Goal: Obtain resource: Obtain resource

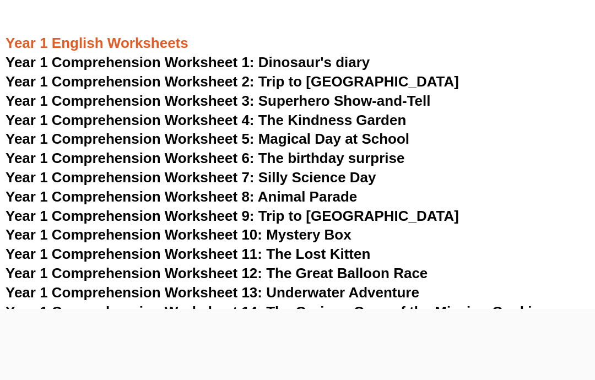
scroll to position [1492, 0]
click at [168, 55] on span "Year 1 Comprehension Worksheet 1: Dinosaur's diary" at bounding box center [188, 63] width 364 height 17
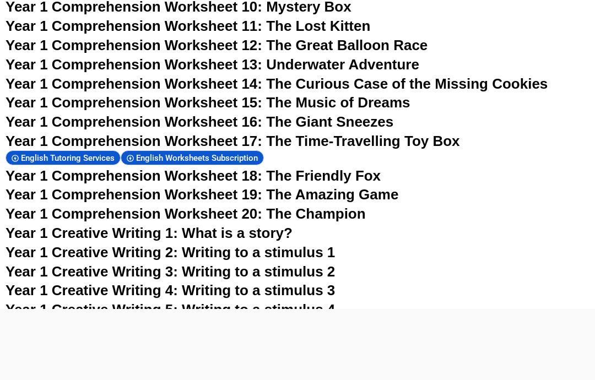
scroll to position [1761, 0]
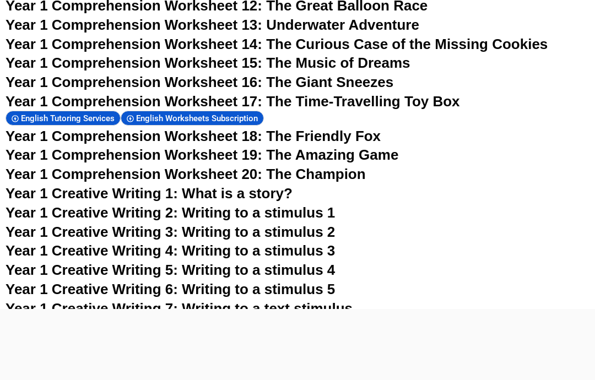
click at [154, 262] on span "Year 1 Creative Writing 5: Writing to a stimulus 4" at bounding box center [171, 270] width 330 height 17
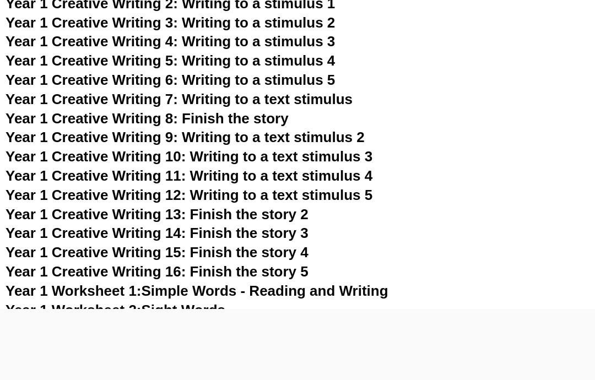
scroll to position [1970, 0]
click at [226, 302] on link "Year 1 Worksheet 2: Sight Words" at bounding box center [116, 310] width 220 height 17
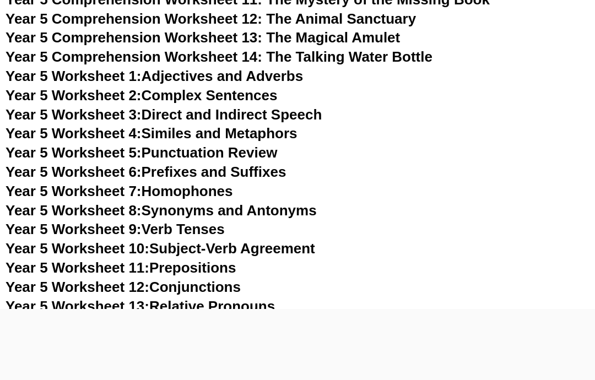
scroll to position [5803, 0]
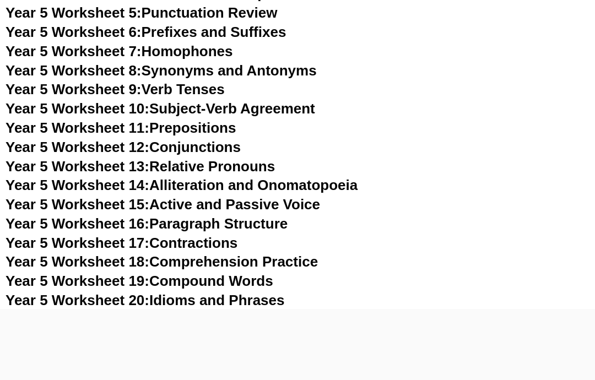
click at [253, 369] on link "Year 5 Worksheet 24: Dialogue Writing" at bounding box center [134, 377] width 257 height 17
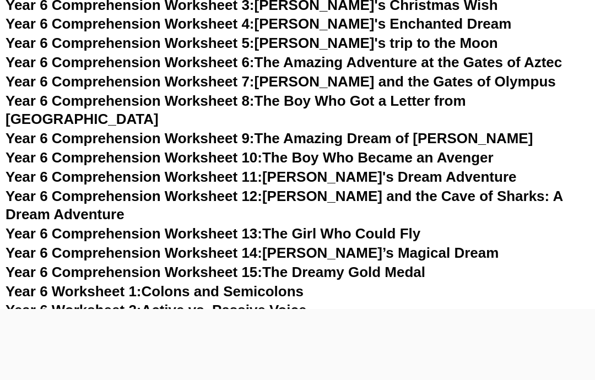
scroll to position [6547, 0]
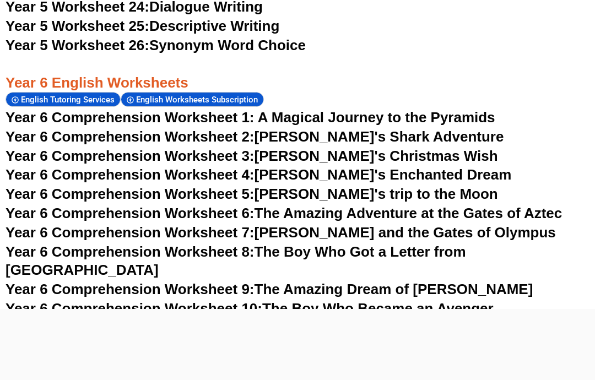
scroll to position [6165, 0]
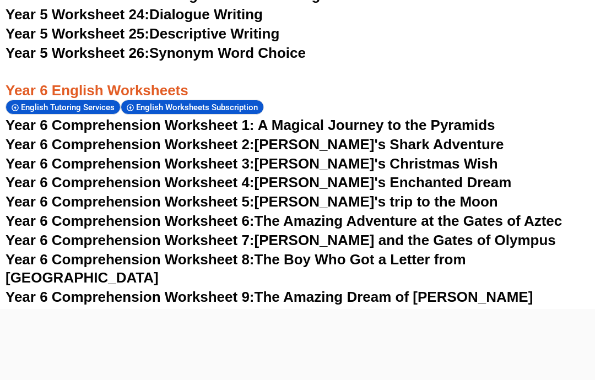
click at [432, 252] on link "Year 6 Comprehension Worksheet 8: The Boy Who Got a Letter from [GEOGRAPHIC_DAT…" at bounding box center [236, 269] width 461 height 35
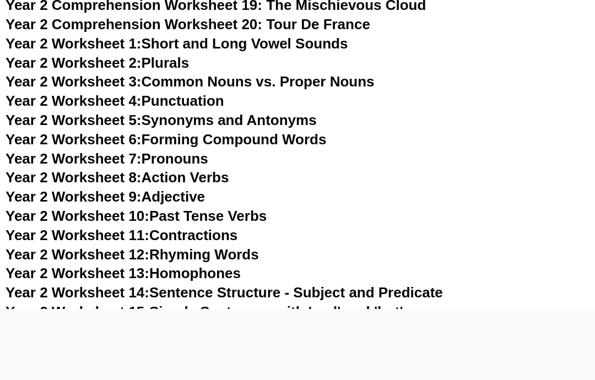
scroll to position [3106, 0]
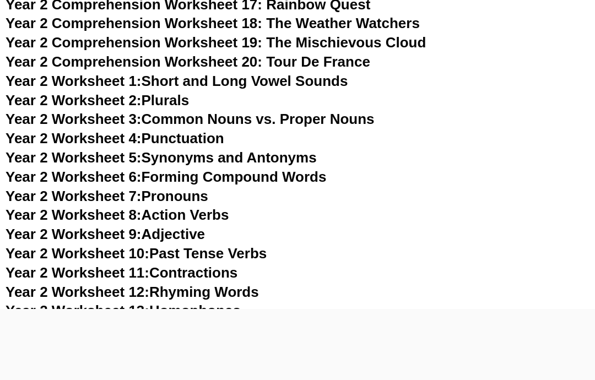
click at [228, 265] on link "Year 2 Worksheet 11: Contractions" at bounding box center [122, 273] width 232 height 17
click at [213, 149] on link "Year 2 Worksheet 5: Synonyms and Antonyms" at bounding box center [162, 157] width 312 height 17
click at [206, 149] on link "Year 2 Worksheet 5: Synonyms and Antonyms" at bounding box center [162, 157] width 312 height 17
click at [211, 130] on link "Year 2 Worksheet 4: Punctuation" at bounding box center [115, 138] width 219 height 17
click at [225, 207] on link "Year 2 Worksheet 8: Action Verbs" at bounding box center [117, 215] width 223 height 17
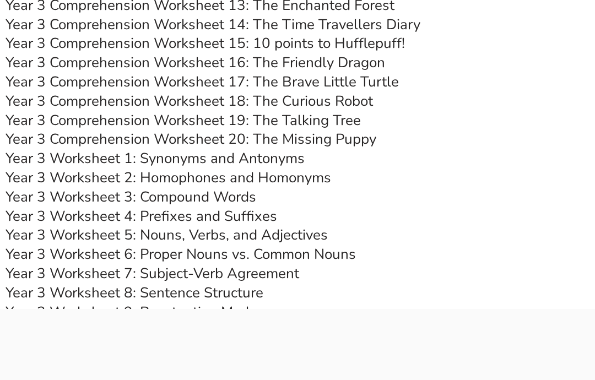
scroll to position [4109, 0]
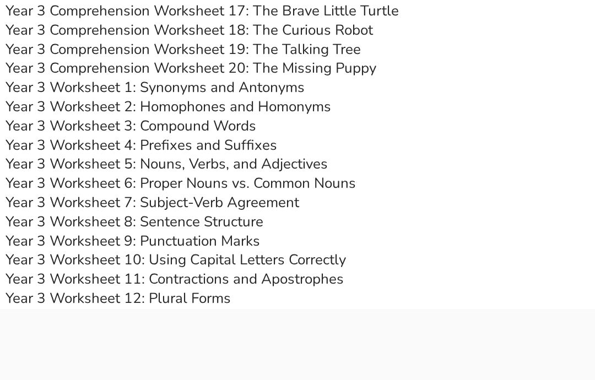
click at [254, 309] on link "Year 3 Worksheet 13: Descriptive Writing" at bounding box center [139, 318] width 267 height 19
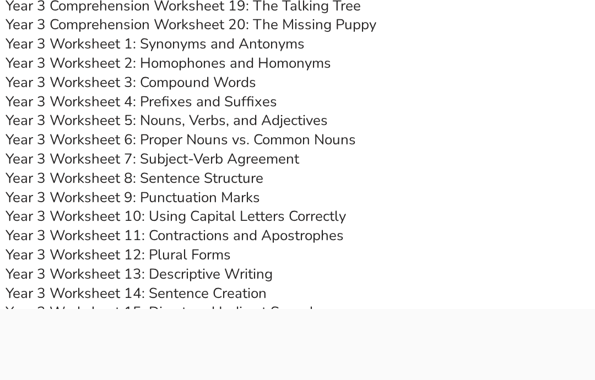
scroll to position [4152, 0]
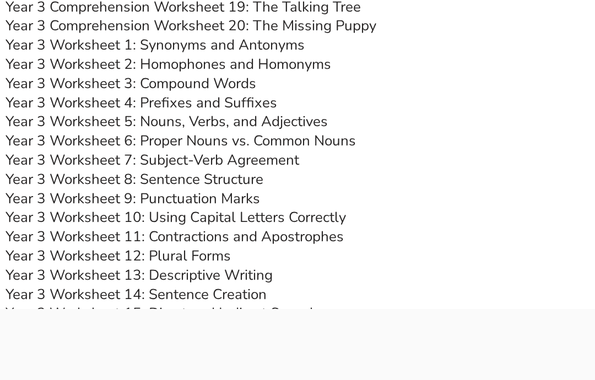
click at [260, 170] on link "Year 3 Worksheet 8: Sentence Structure" at bounding box center [135, 179] width 258 height 19
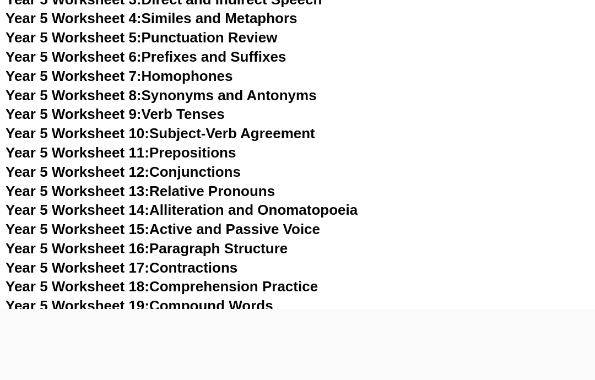
scroll to position [5780, 0]
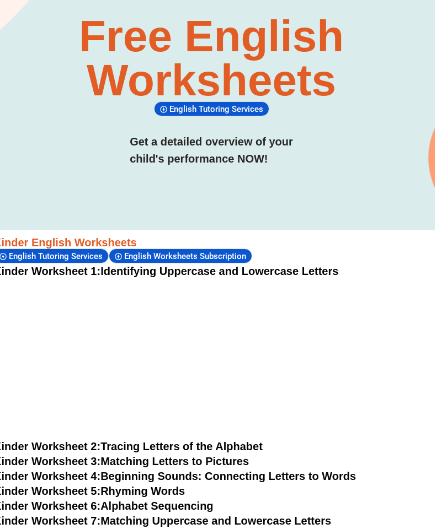
scroll to position [0, 12]
